Goal: Find specific page/section: Find specific page/section

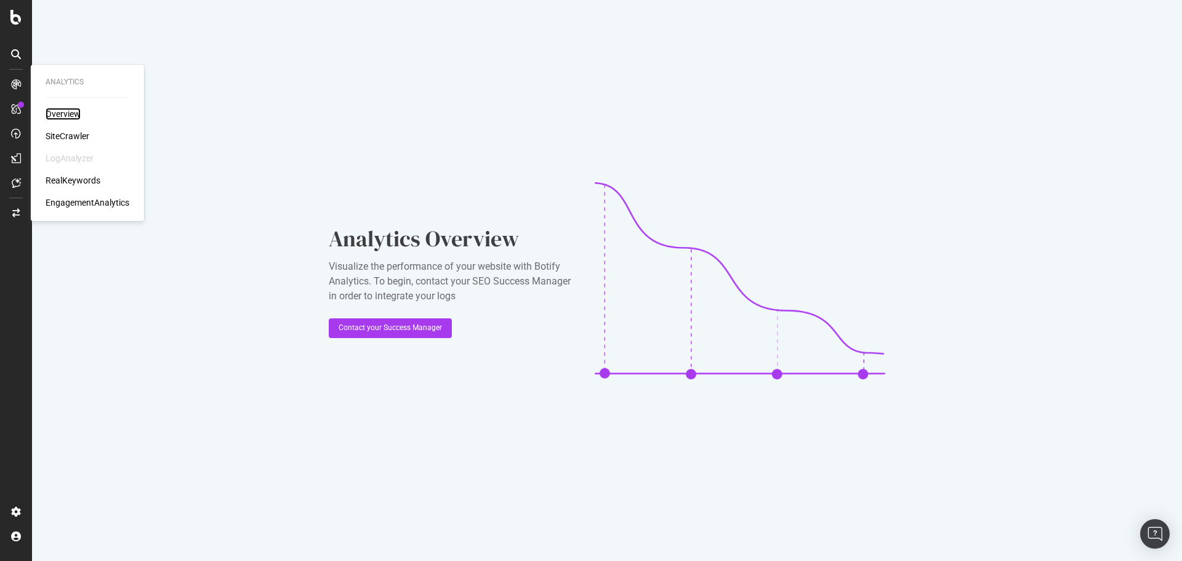
click at [58, 115] on div "Overview" at bounding box center [63, 114] width 35 height 12
click at [82, 135] on div "SiteCrawler" at bounding box center [68, 136] width 44 height 12
